Goal: Task Accomplishment & Management: Complete application form

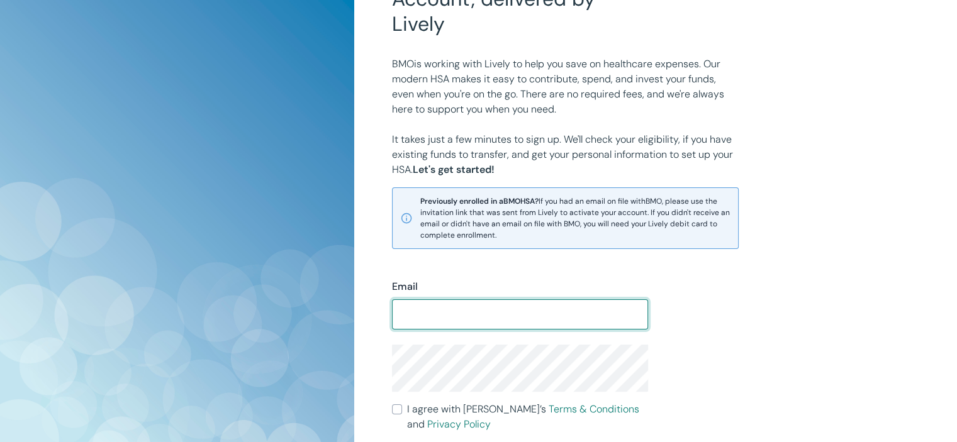
scroll to position [352, 0]
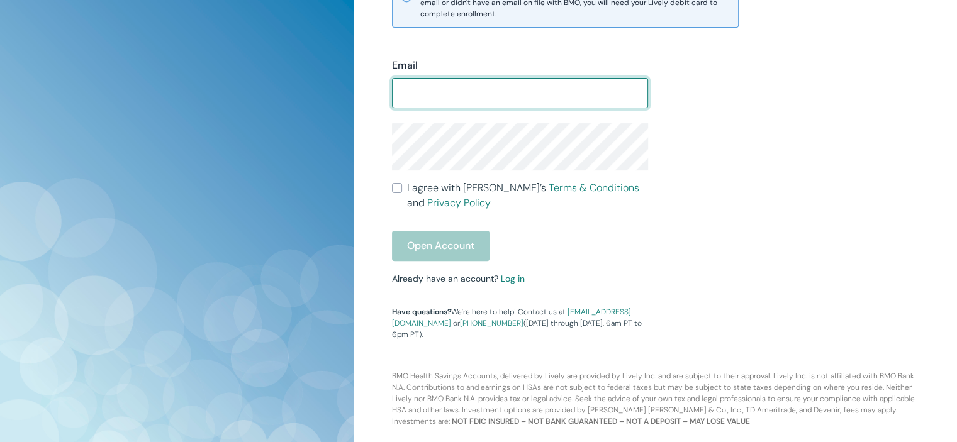
click at [413, 81] on input "Email" at bounding box center [520, 93] width 256 height 25
type input "harryjr@sinanian.com"
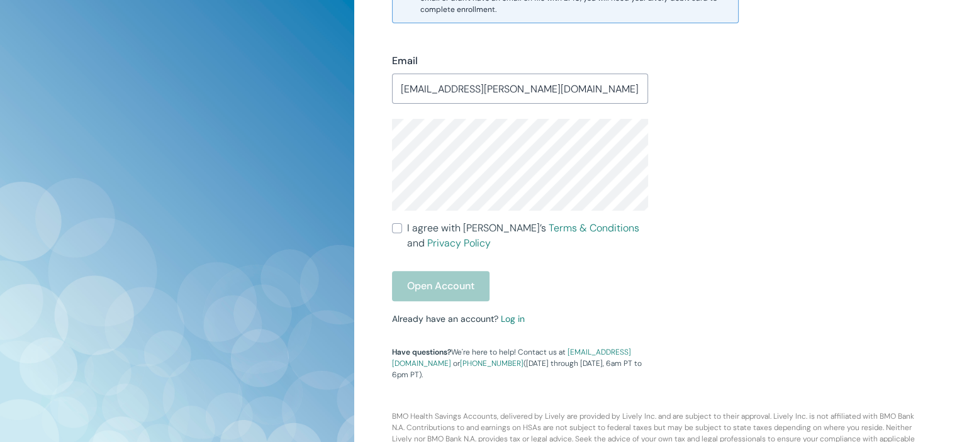
click at [398, 226] on input "I agree with Lively’s Terms & Conditions and Privacy Policy" at bounding box center [397, 228] width 10 height 10
checkbox input "true"
click at [443, 291] on button "Open Account" at bounding box center [441, 286] width 98 height 30
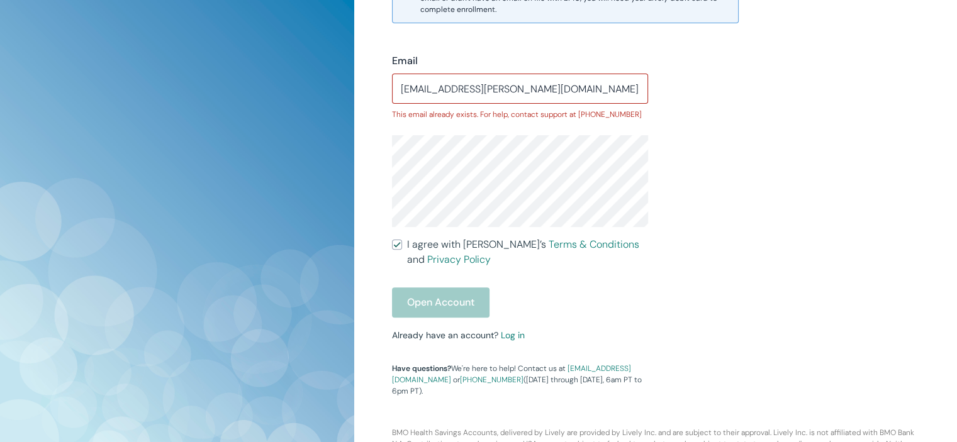
click at [442, 306] on div "Open Account" at bounding box center [520, 303] width 256 height 30
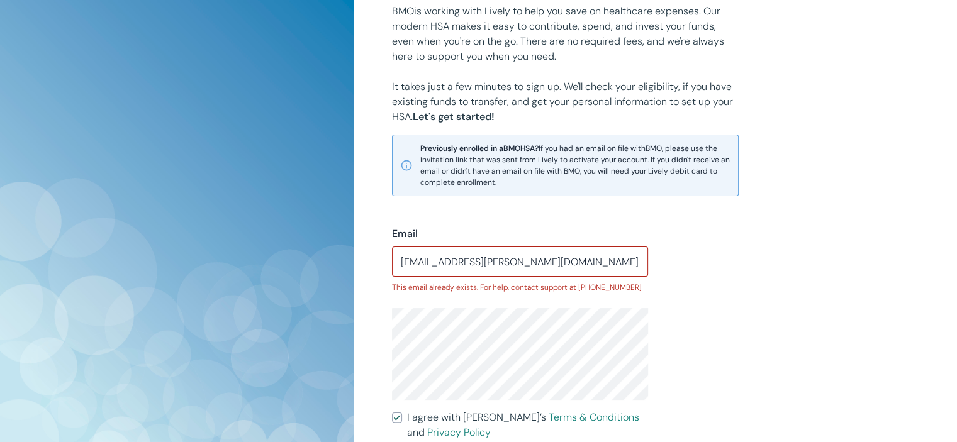
scroll to position [156, 0]
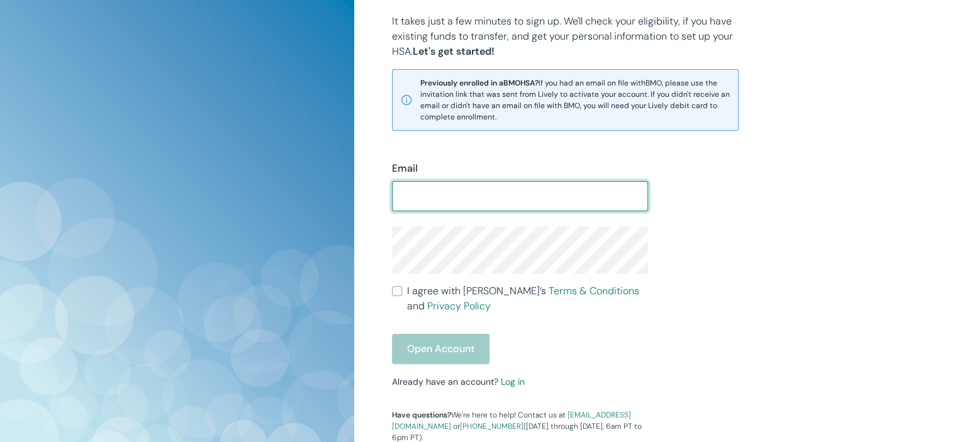
scroll to position [325, 0]
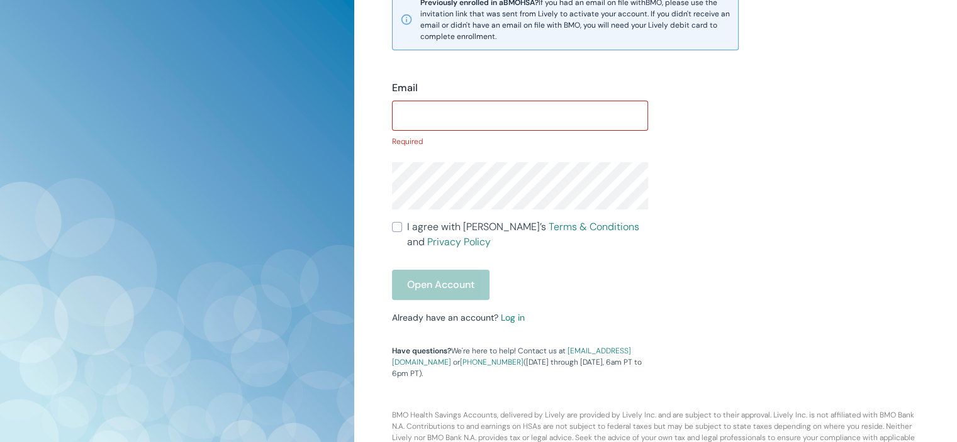
click at [515, 303] on div "Email ​ Required I agree with Lively’s Terms & Conditions and Privacy Policy Op…" at bounding box center [512, 222] width 271 height 314
click at [512, 323] on link "Log in" at bounding box center [513, 317] width 24 height 11
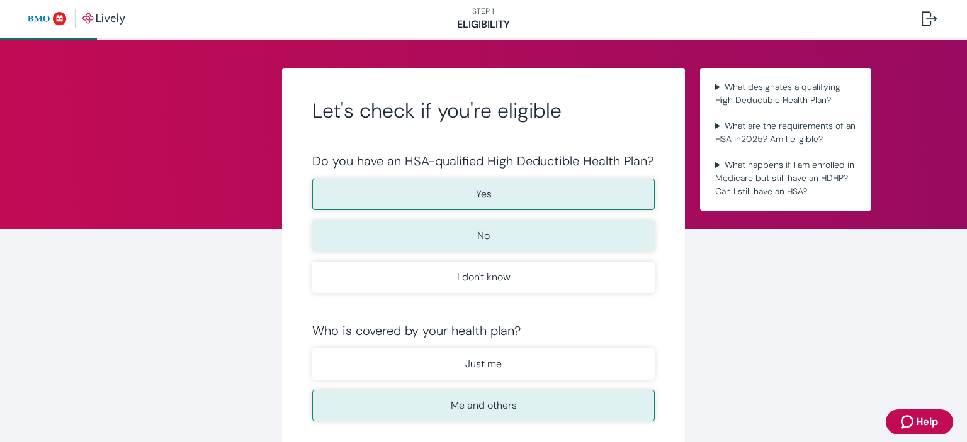
click at [501, 238] on button "No" at bounding box center [483, 235] width 342 height 31
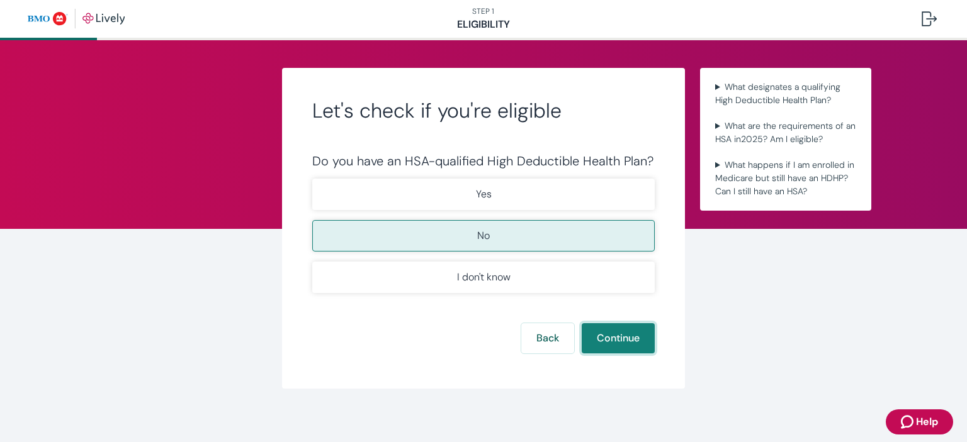
click at [621, 338] on button "Continue" at bounding box center [618, 338] width 73 height 30
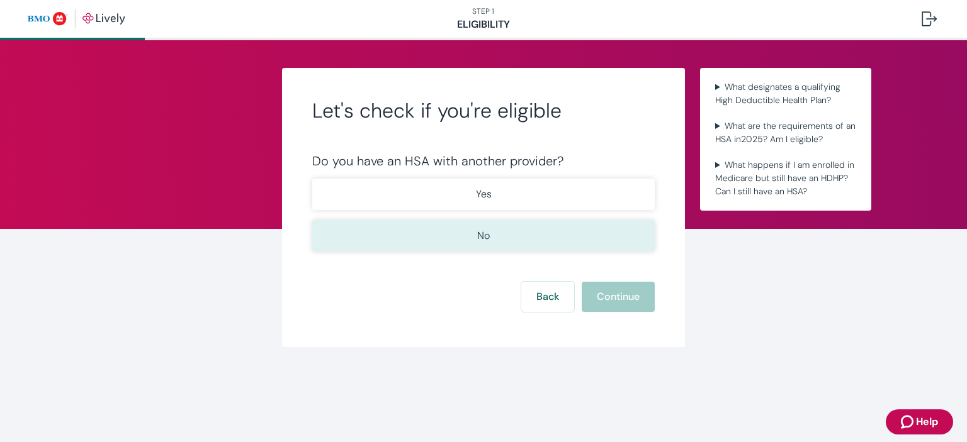
click at [503, 237] on button "No" at bounding box center [483, 235] width 342 height 31
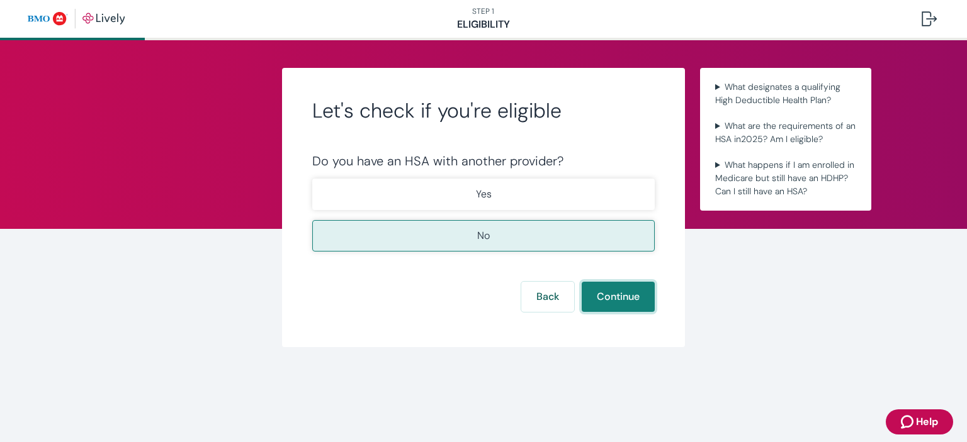
click at [619, 296] on button "Continue" at bounding box center [618, 297] width 73 height 30
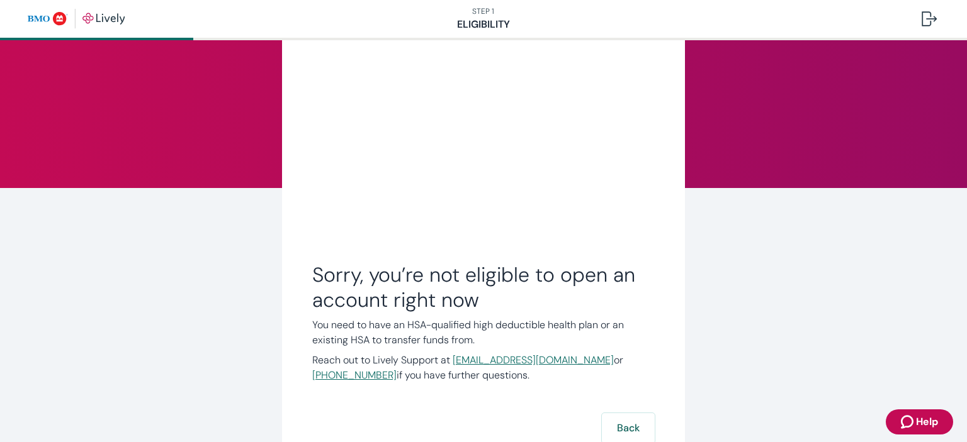
scroll to position [63, 0]
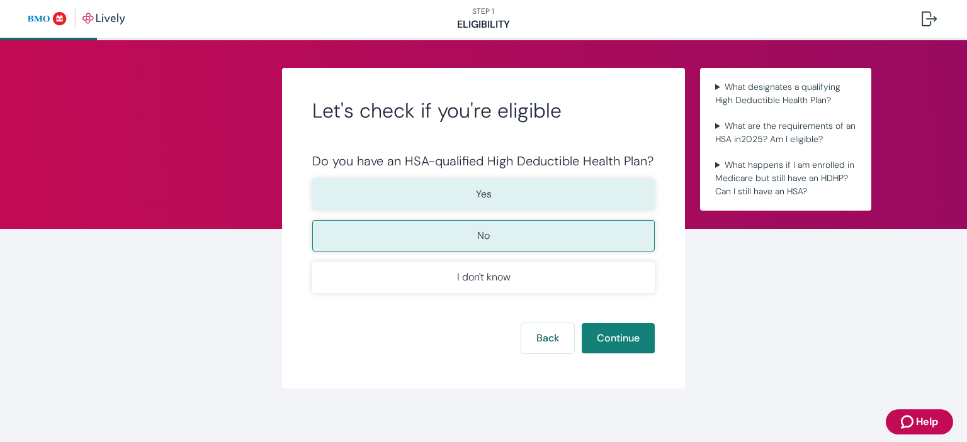
click at [480, 196] on p "Yes" at bounding box center [484, 194] width 16 height 15
